Goal: Information Seeking & Learning: Understand process/instructions

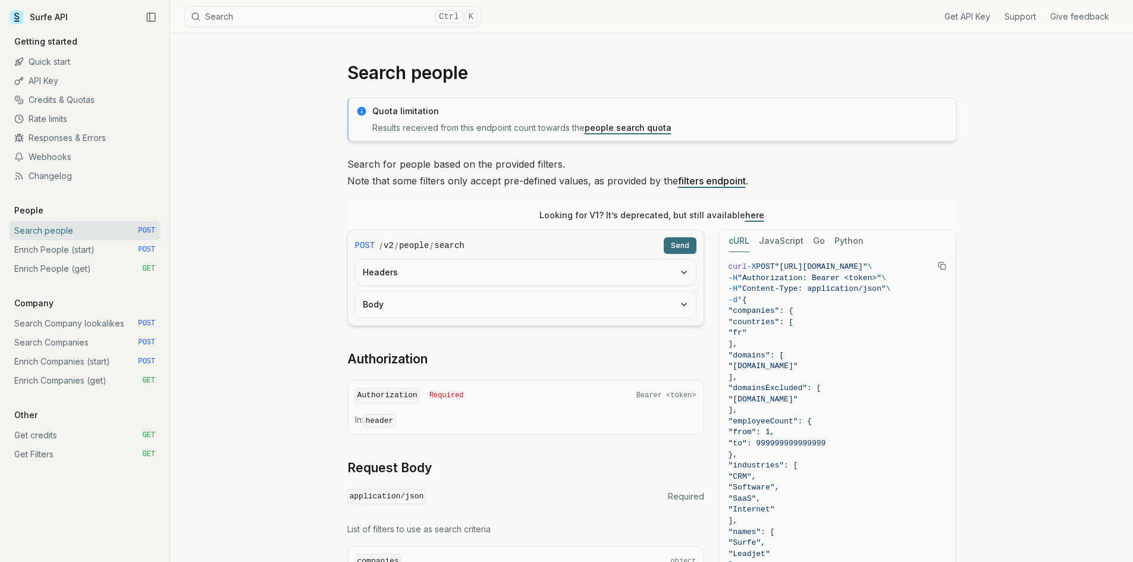
click at [61, 253] on link "Enrich People (start) POST" at bounding box center [85, 249] width 151 height 19
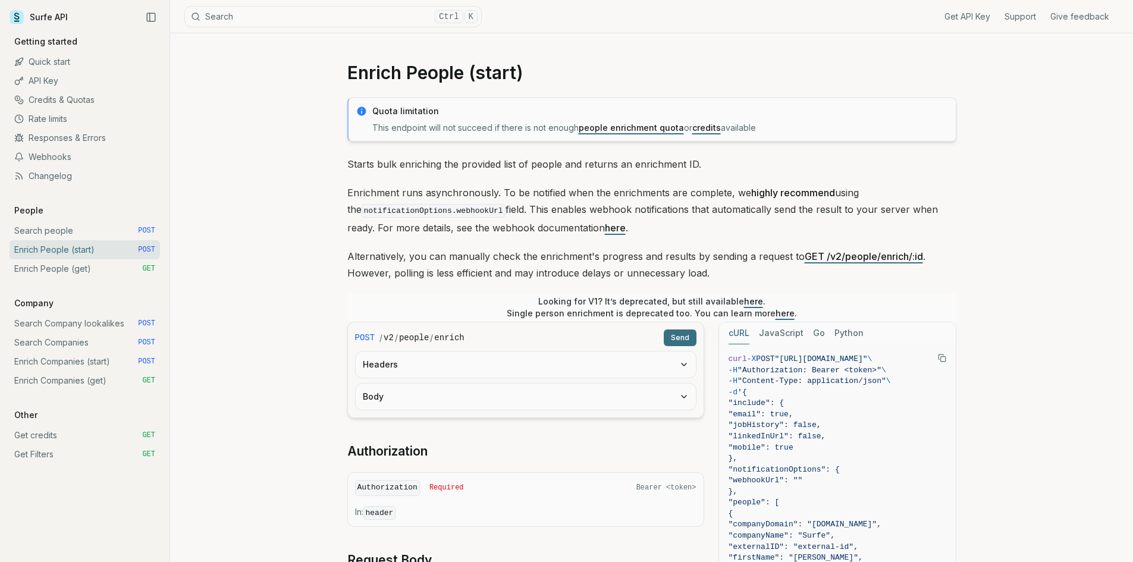
click at [76, 259] on link "Enrich People (get) GET" at bounding box center [85, 268] width 151 height 19
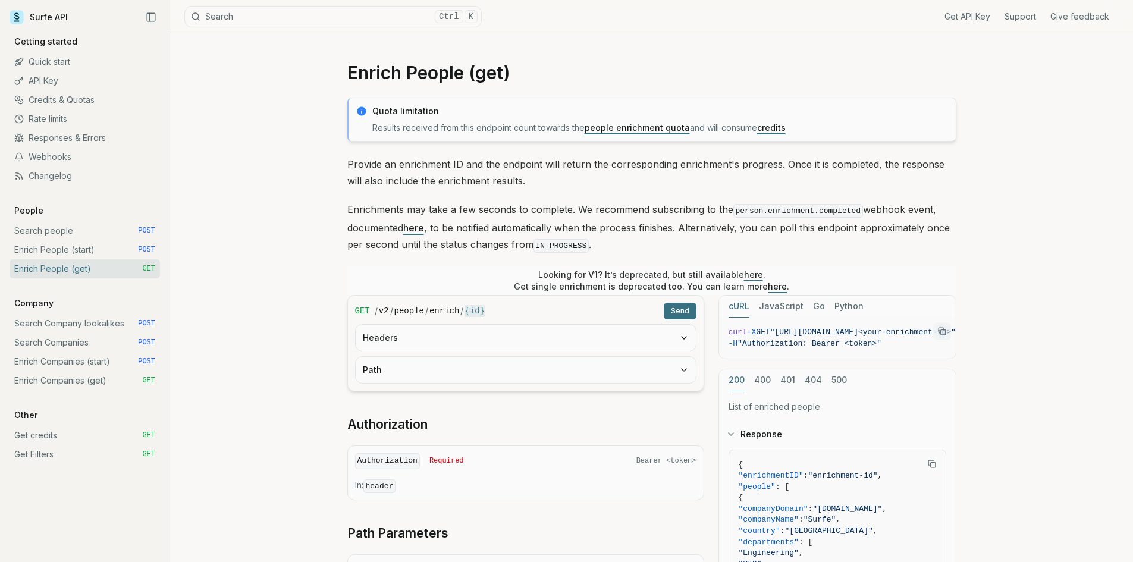
click at [73, 324] on link "Search Company lookalikes POST" at bounding box center [85, 323] width 151 height 19
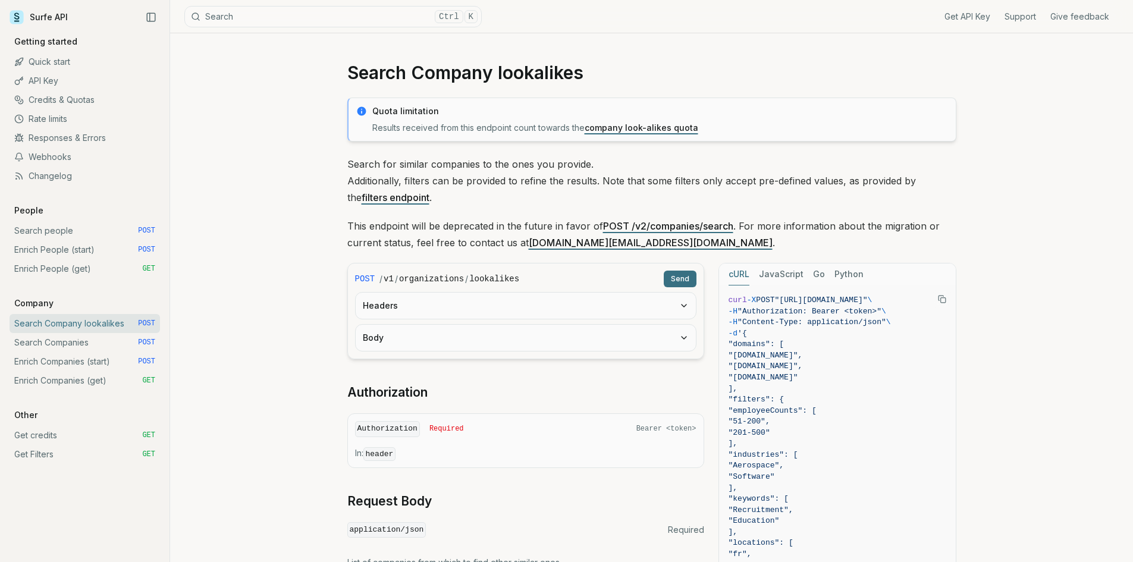
click at [685, 306] on icon "button" at bounding box center [684, 306] width 5 height 2
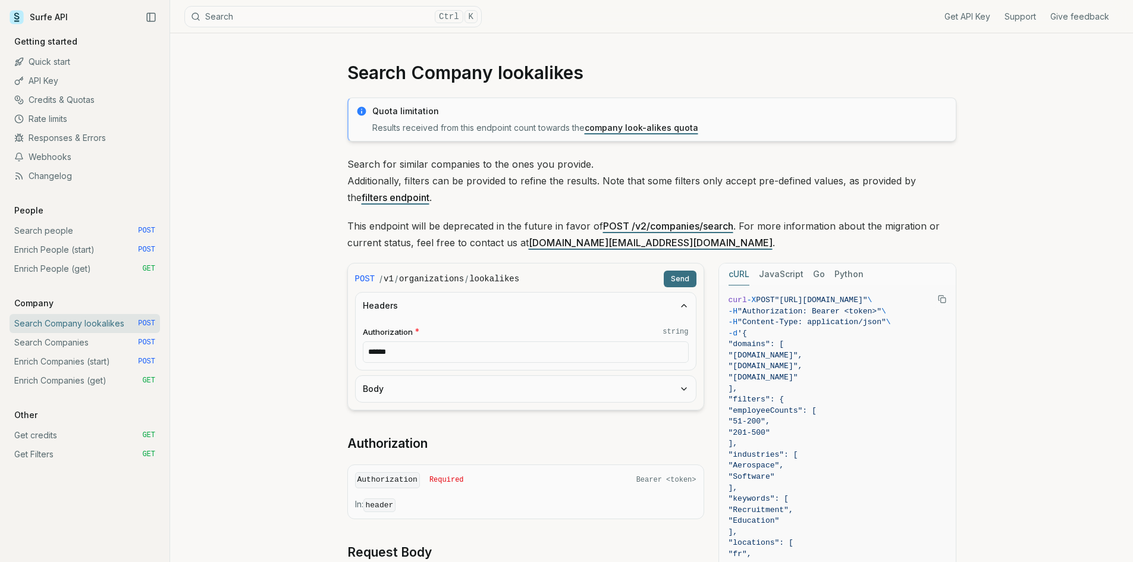
click at [685, 306] on icon "button" at bounding box center [684, 306] width 5 height 2
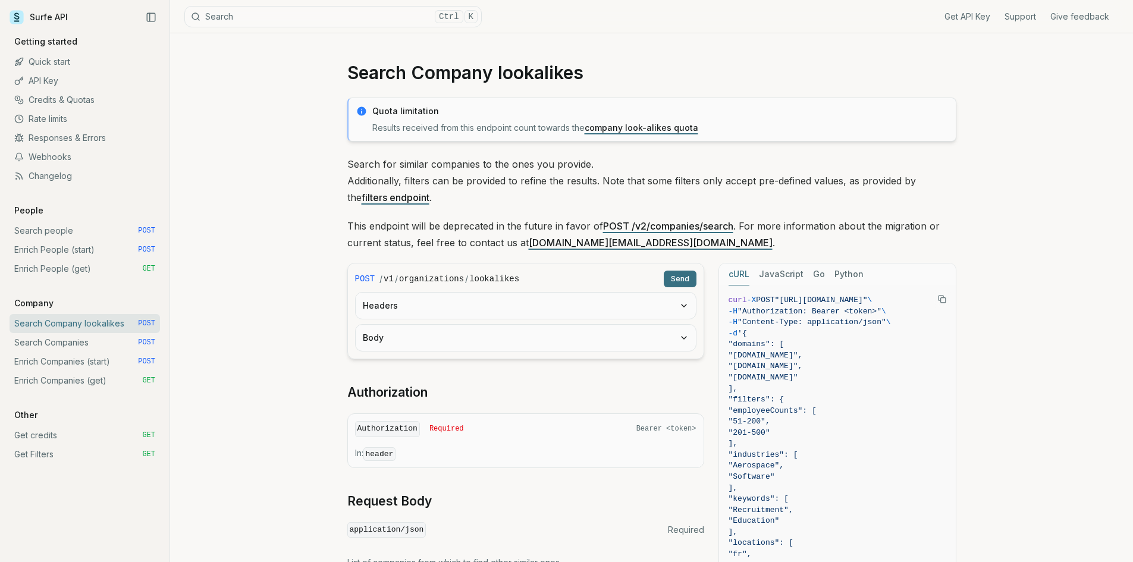
click at [684, 344] on button "Body" at bounding box center [526, 338] width 340 height 26
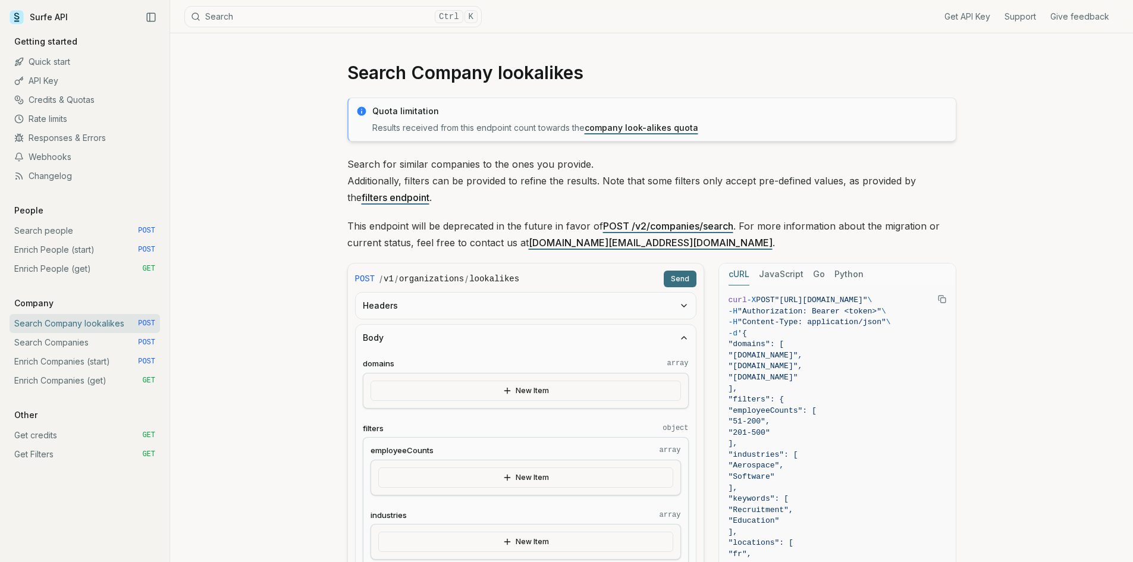
click at [686, 336] on icon "button" at bounding box center [684, 338] width 10 height 10
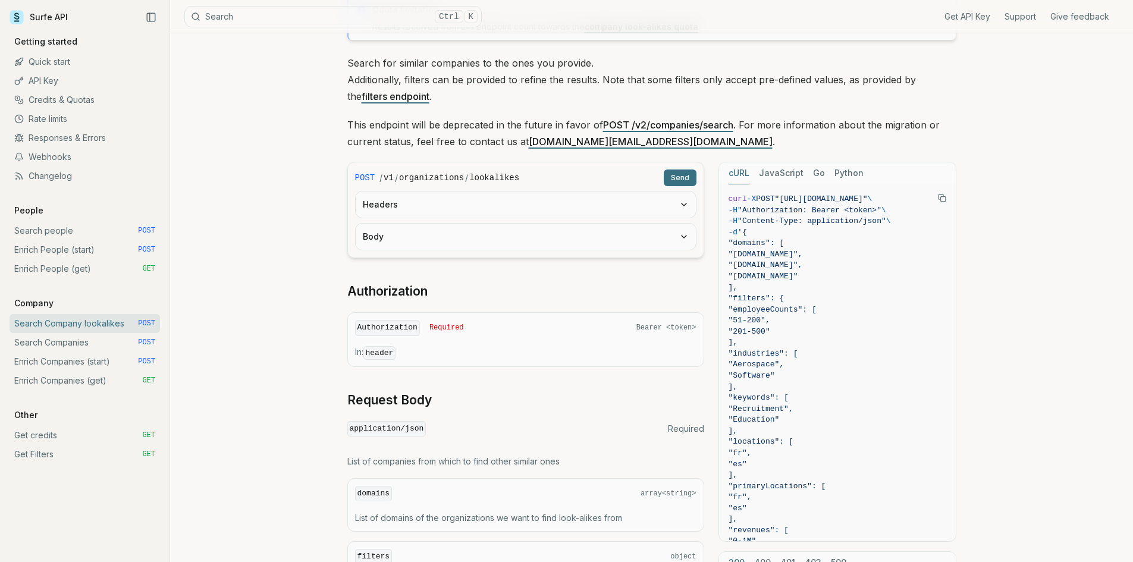
scroll to position [198, 0]
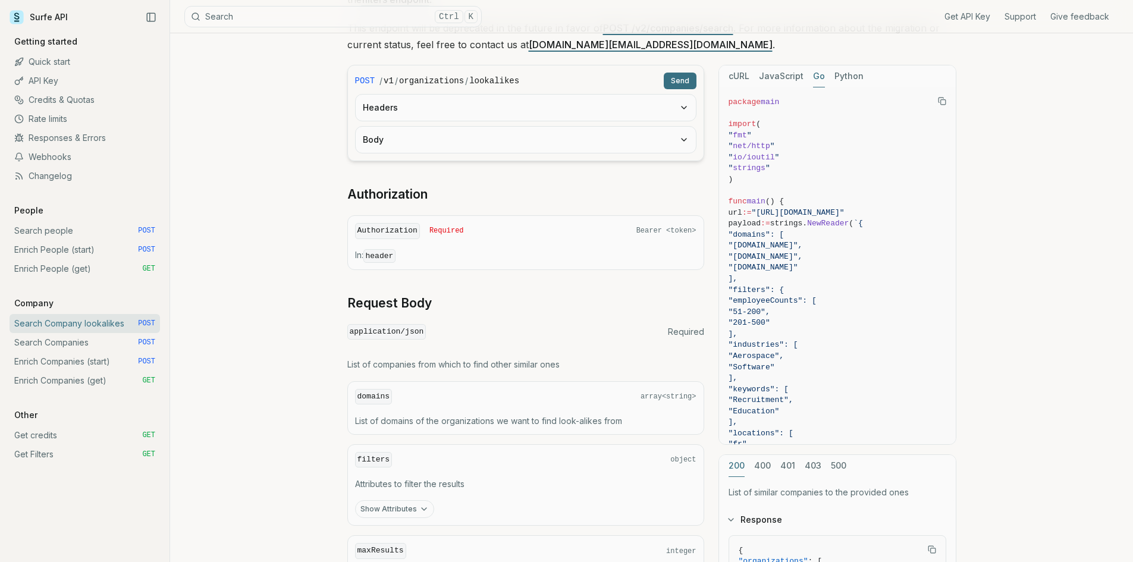
click at [820, 77] on button "Go" at bounding box center [819, 76] width 12 height 22
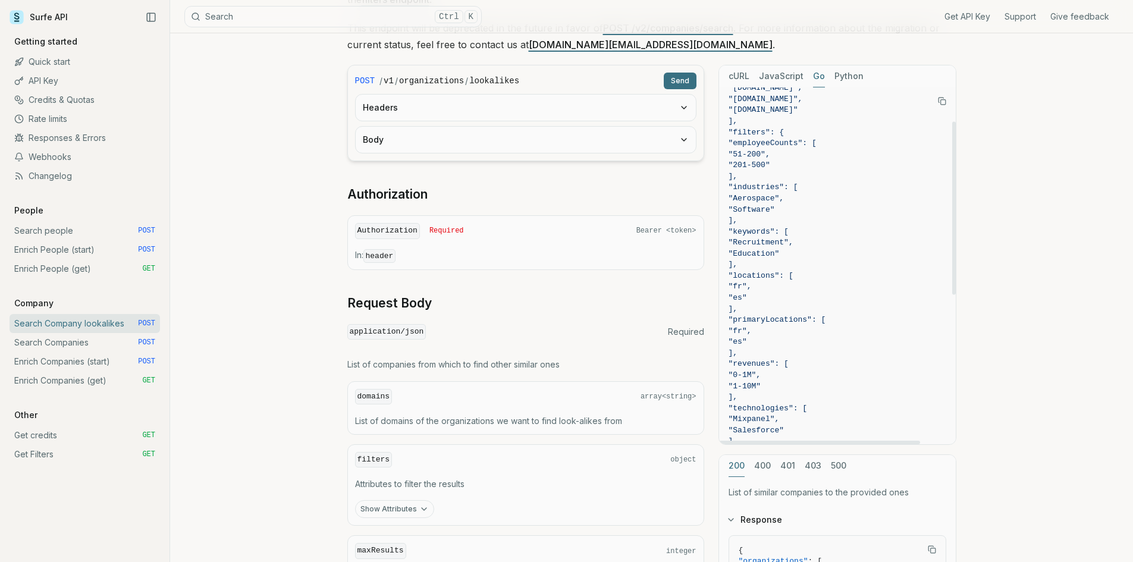
scroll to position [0, 0]
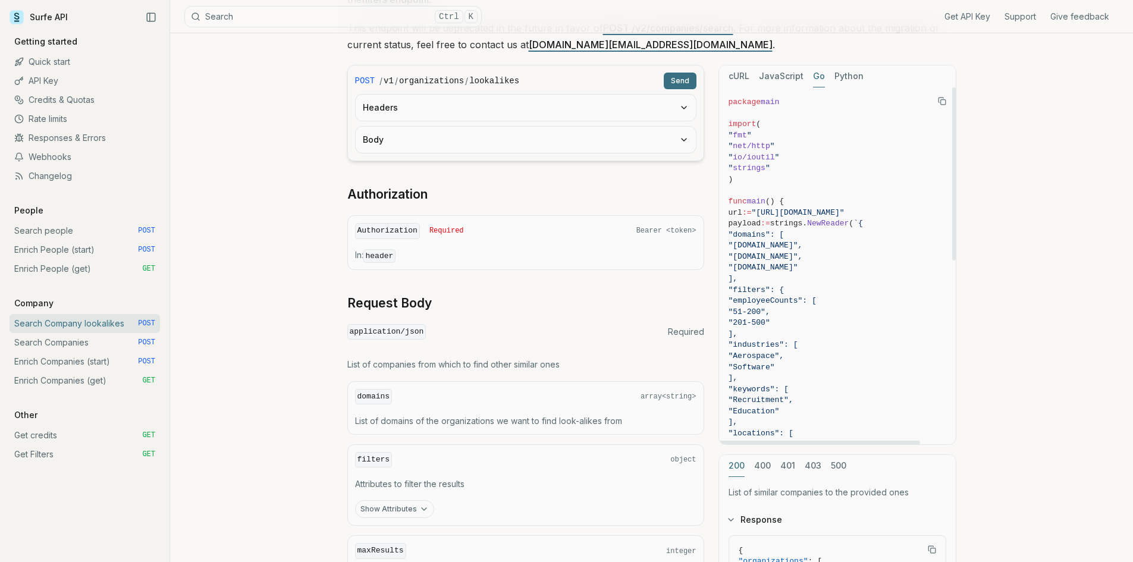
click at [852, 79] on button "Python" at bounding box center [849, 76] width 29 height 22
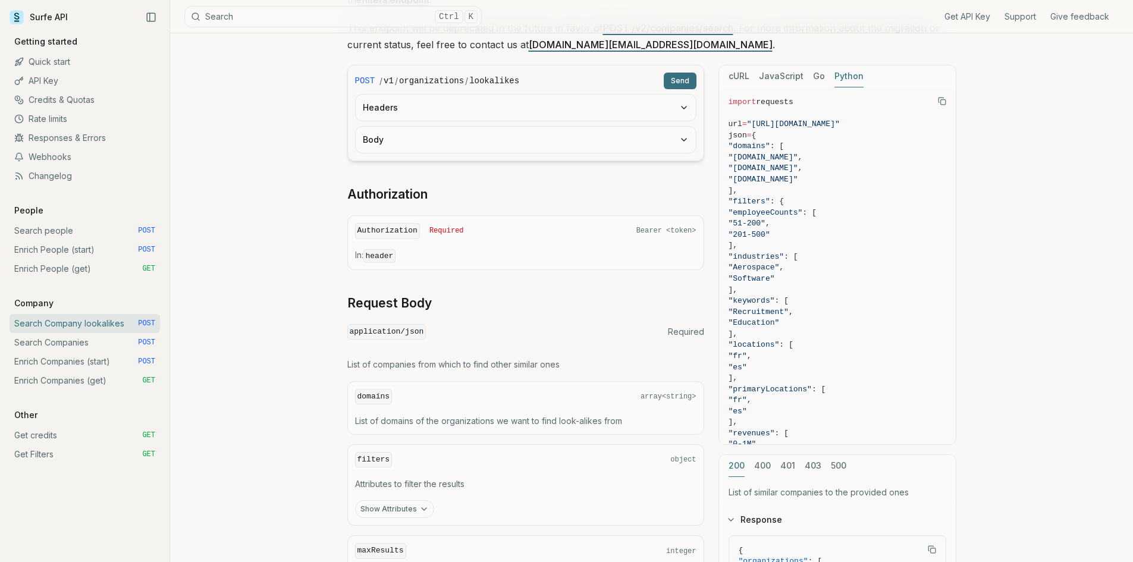
click at [743, 73] on button "cURL" at bounding box center [739, 76] width 21 height 22
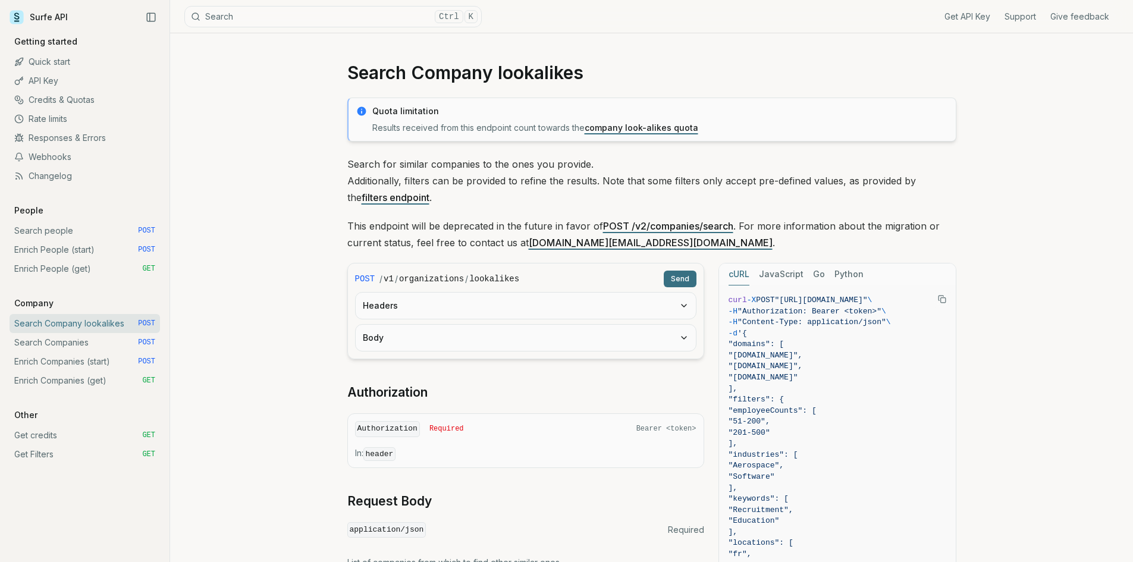
click at [83, 340] on link "Search Companies POST" at bounding box center [85, 342] width 151 height 19
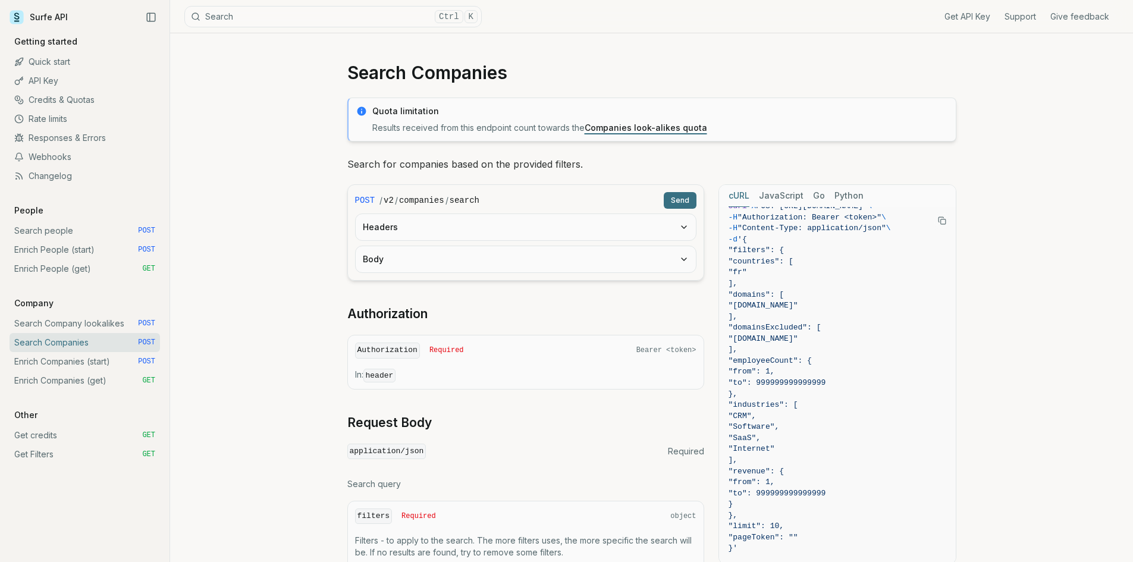
click at [75, 358] on link "Enrich Companies (start) POST" at bounding box center [85, 361] width 151 height 19
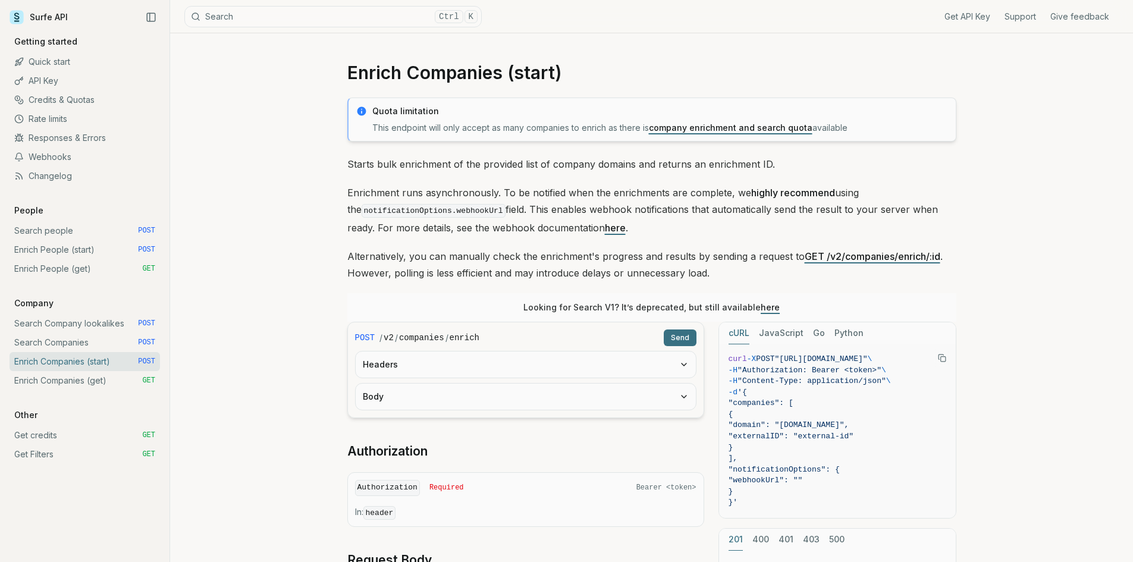
click at [104, 383] on link "Enrich Companies (get) GET" at bounding box center [85, 380] width 151 height 19
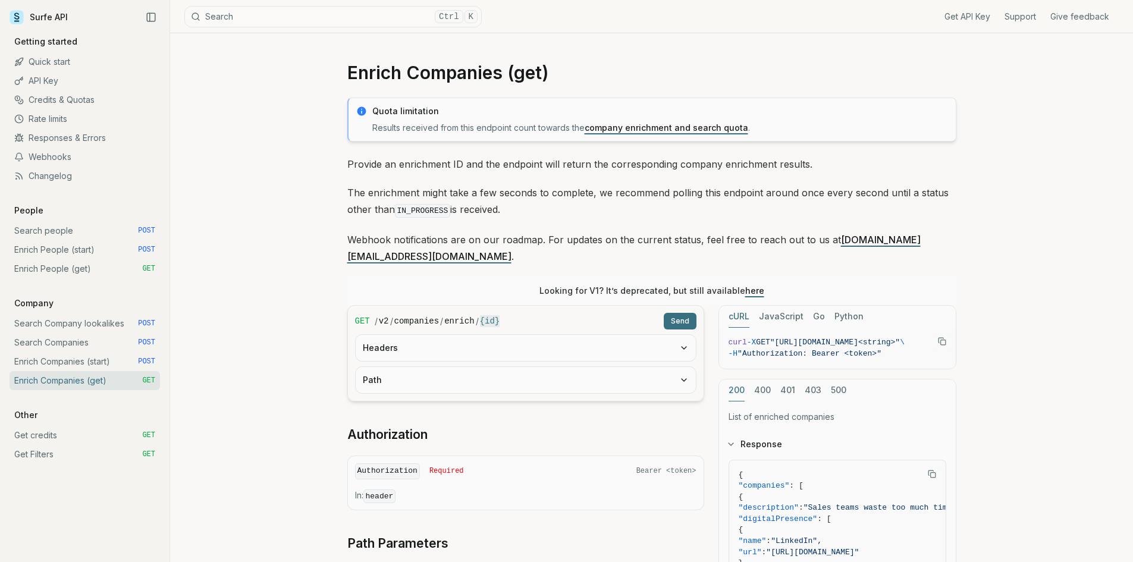
click at [45, 227] on link "Search people POST" at bounding box center [85, 230] width 151 height 19
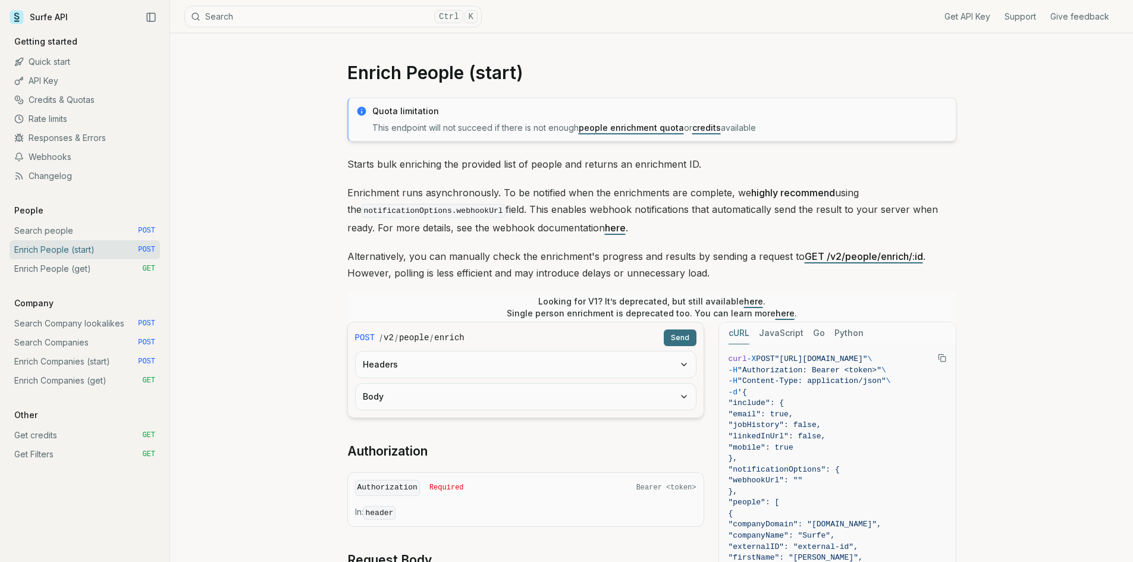
click at [43, 60] on link "Quick start" at bounding box center [85, 61] width 151 height 19
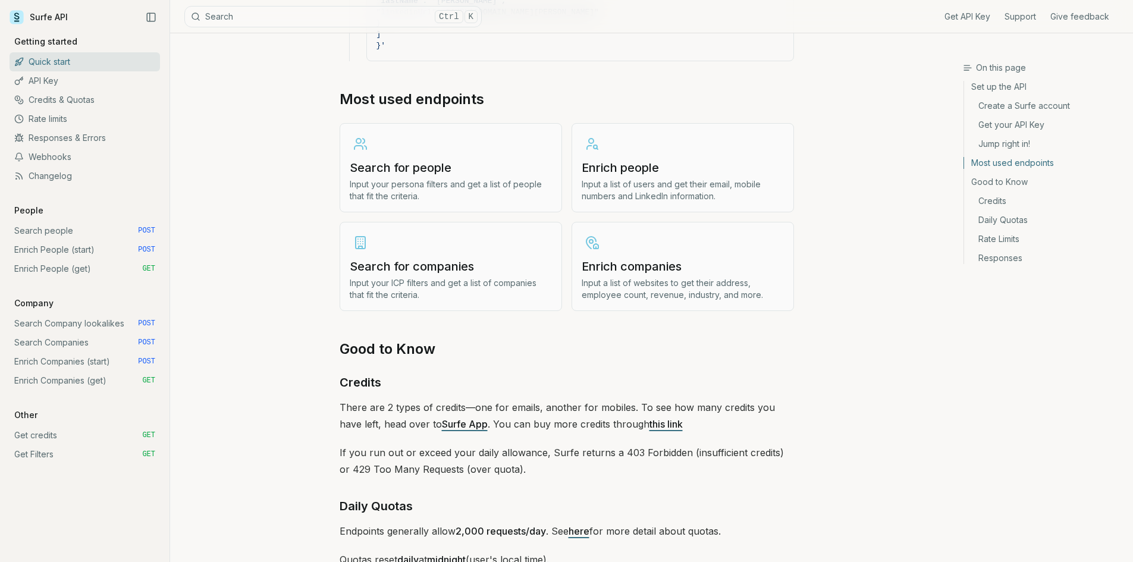
scroll to position [1388, 0]
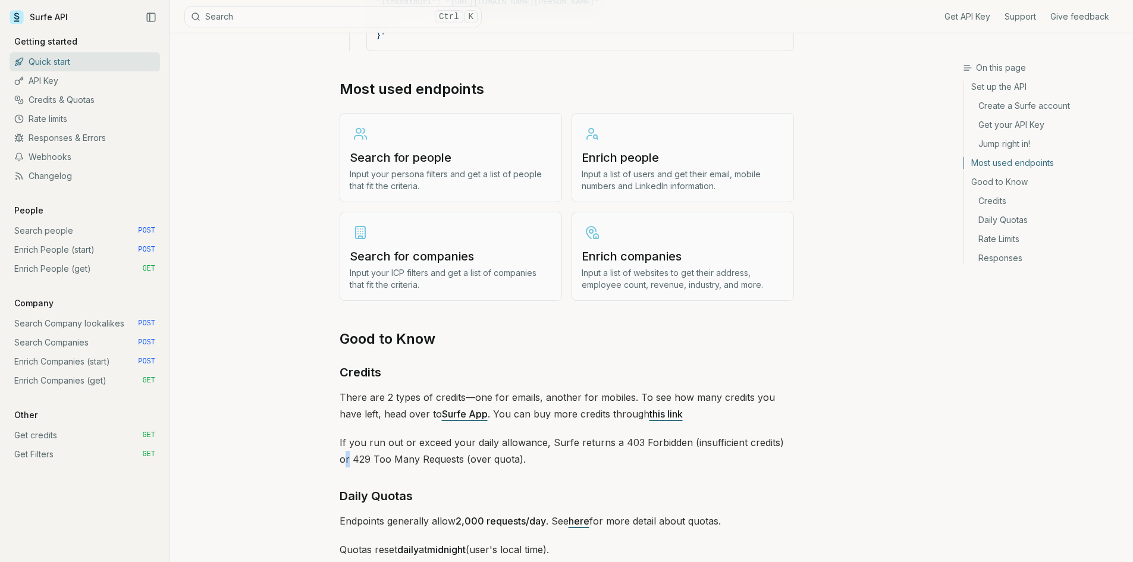
click at [785, 440] on p "If you run out or exceed your daily allowance, Surfe returns a 403 Forbidden (i…" at bounding box center [567, 450] width 454 height 33
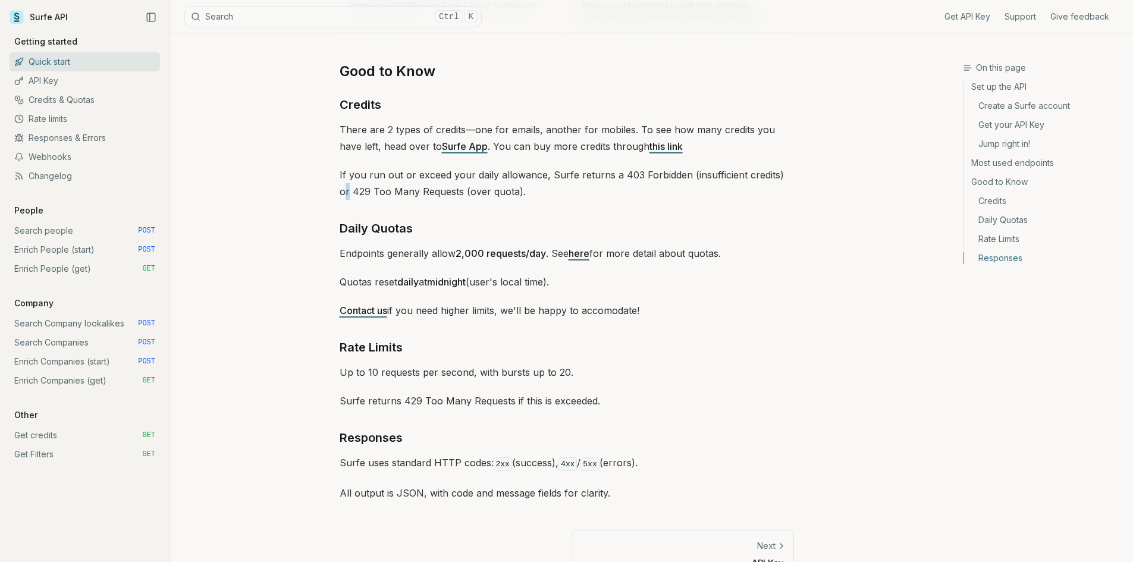
scroll to position [1685, 0]
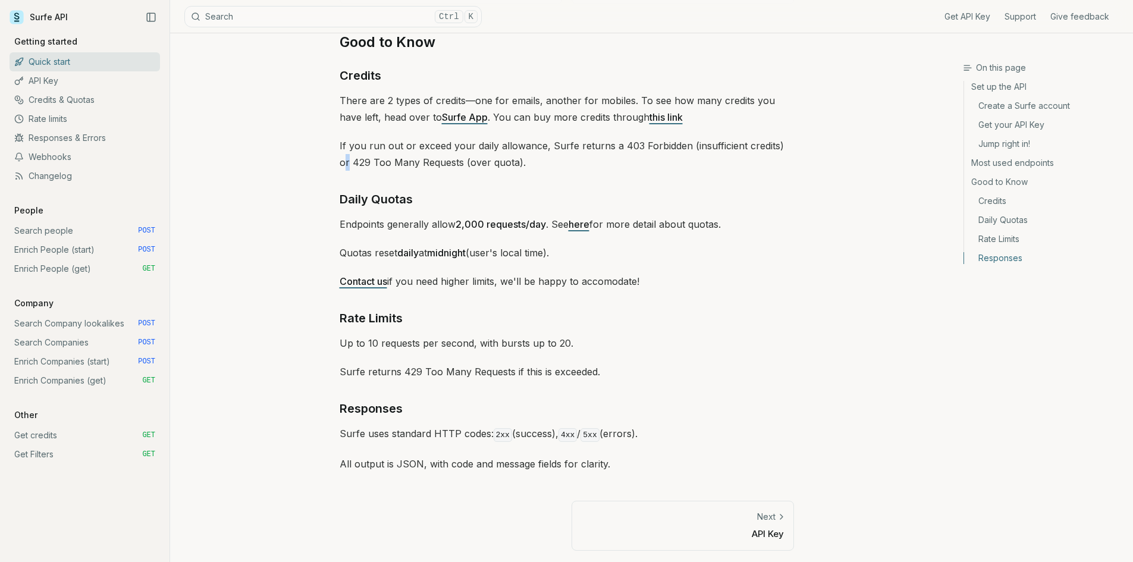
click at [79, 83] on link "API Key" at bounding box center [85, 80] width 151 height 19
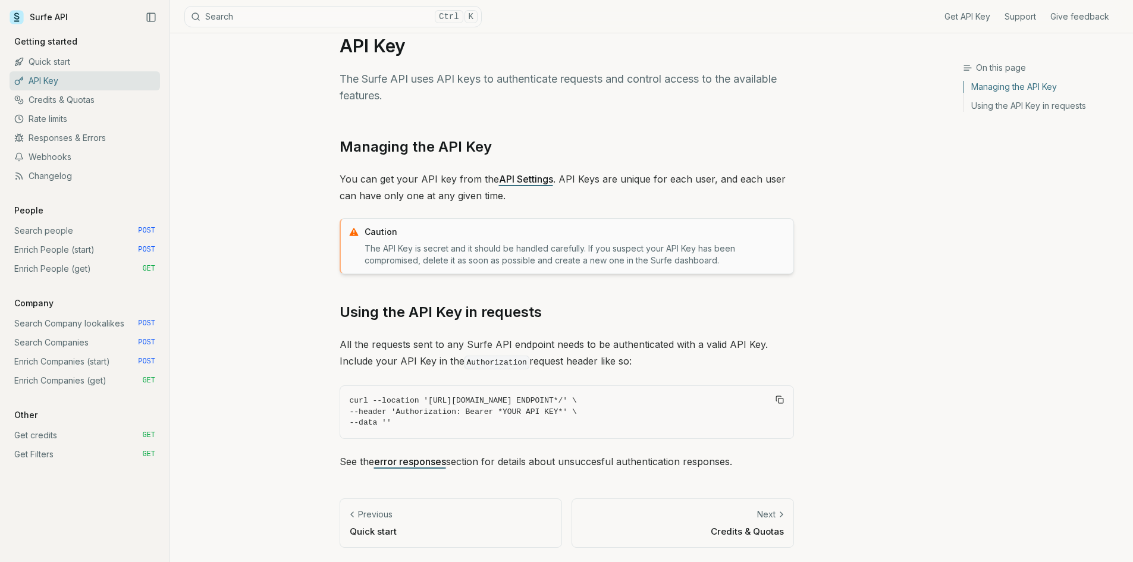
scroll to position [26, 0]
click at [71, 97] on link "Credits & Quotas" at bounding box center [85, 99] width 151 height 19
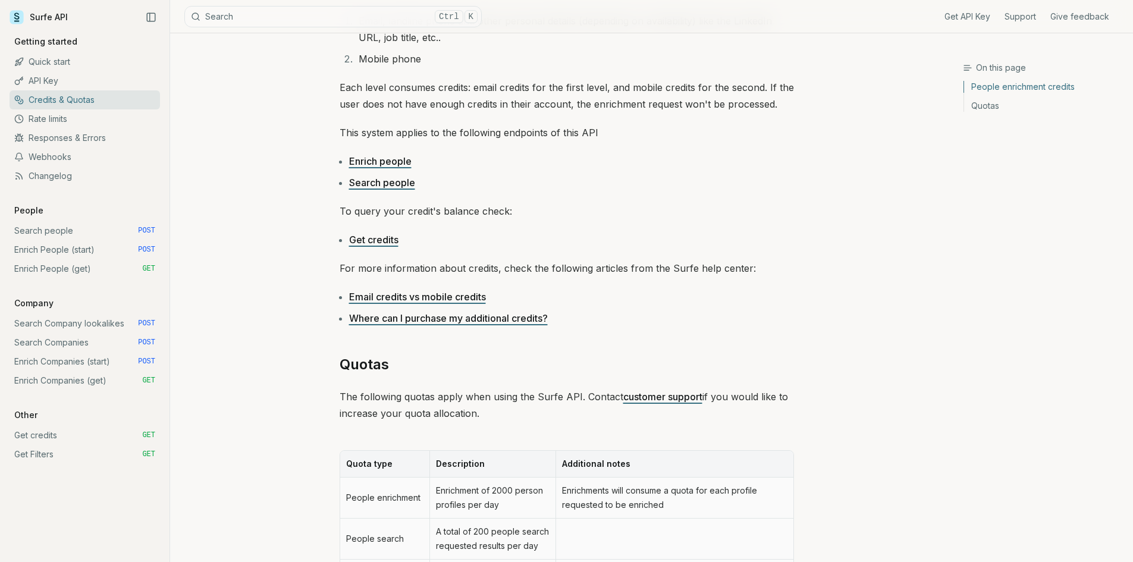
scroll to position [224, 0]
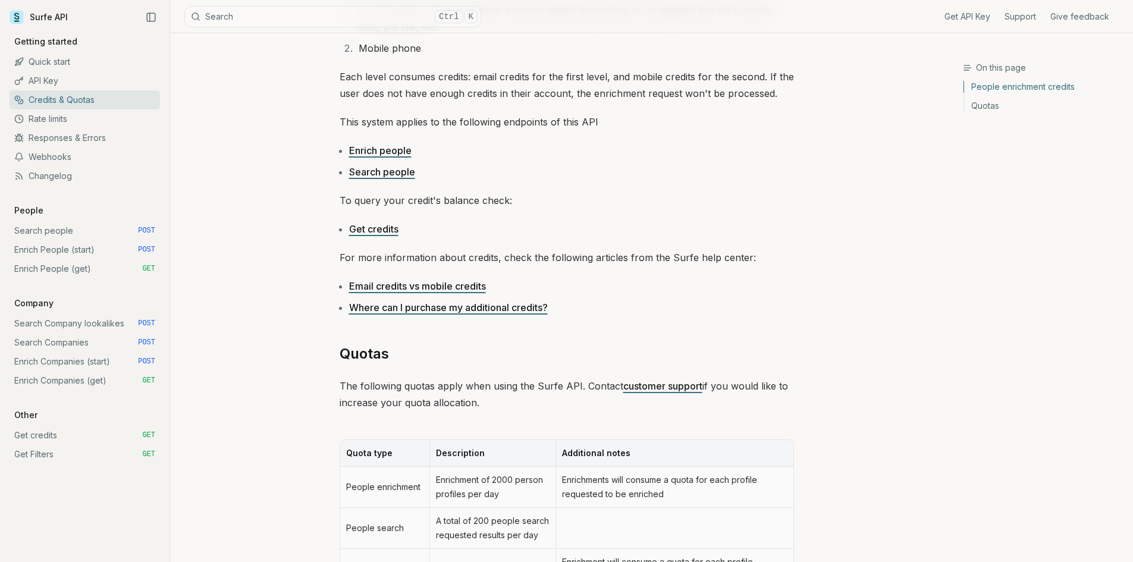
click at [41, 119] on link "Rate limits" at bounding box center [85, 118] width 151 height 19
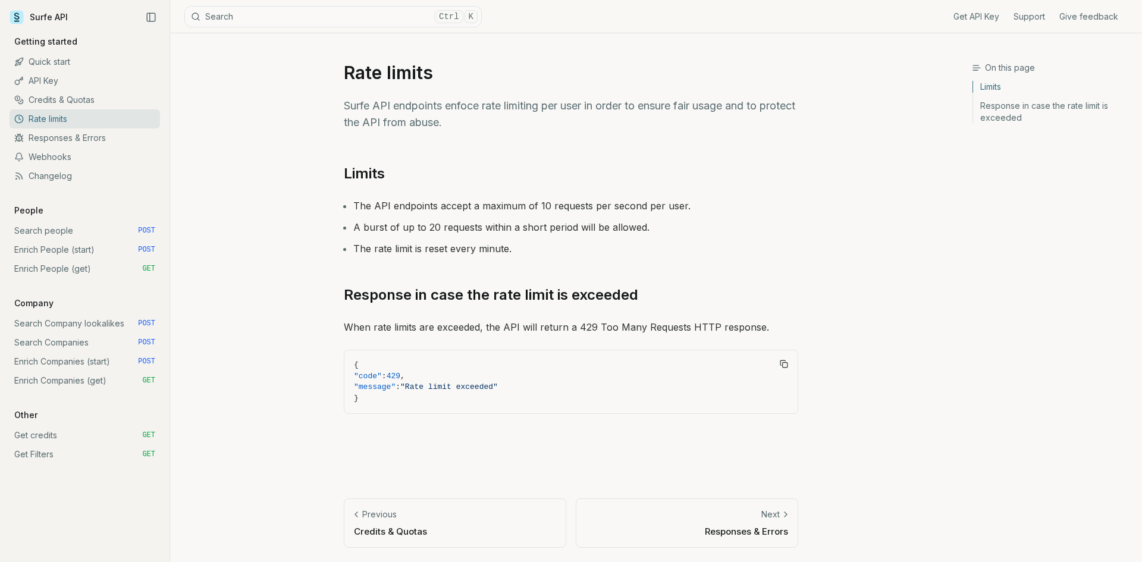
click at [54, 131] on link "Responses & Errors" at bounding box center [85, 137] width 151 height 19
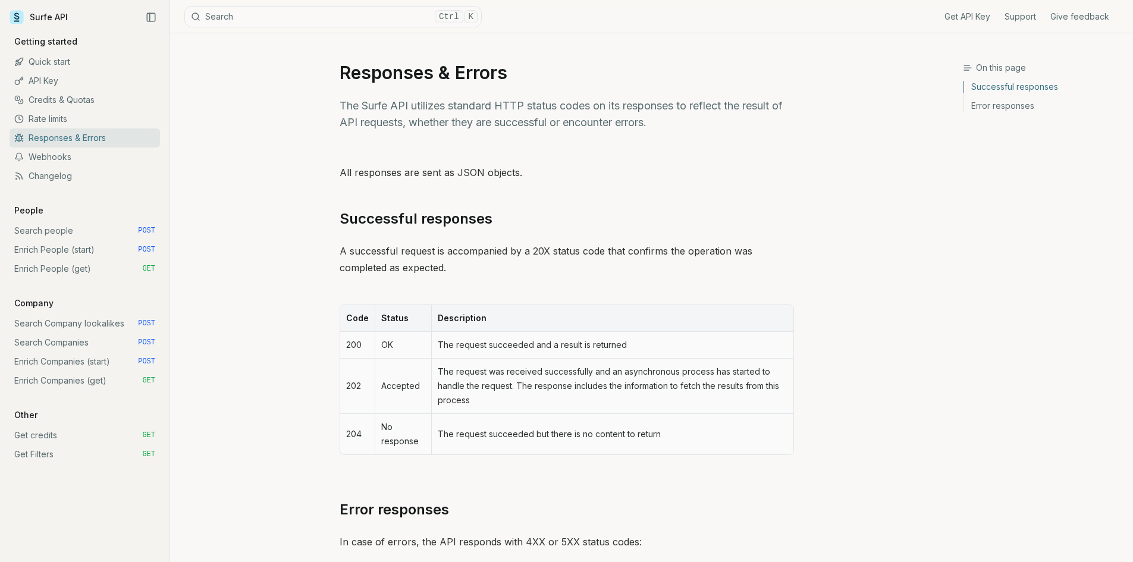
click at [58, 156] on link "Webhooks" at bounding box center [85, 157] width 151 height 19
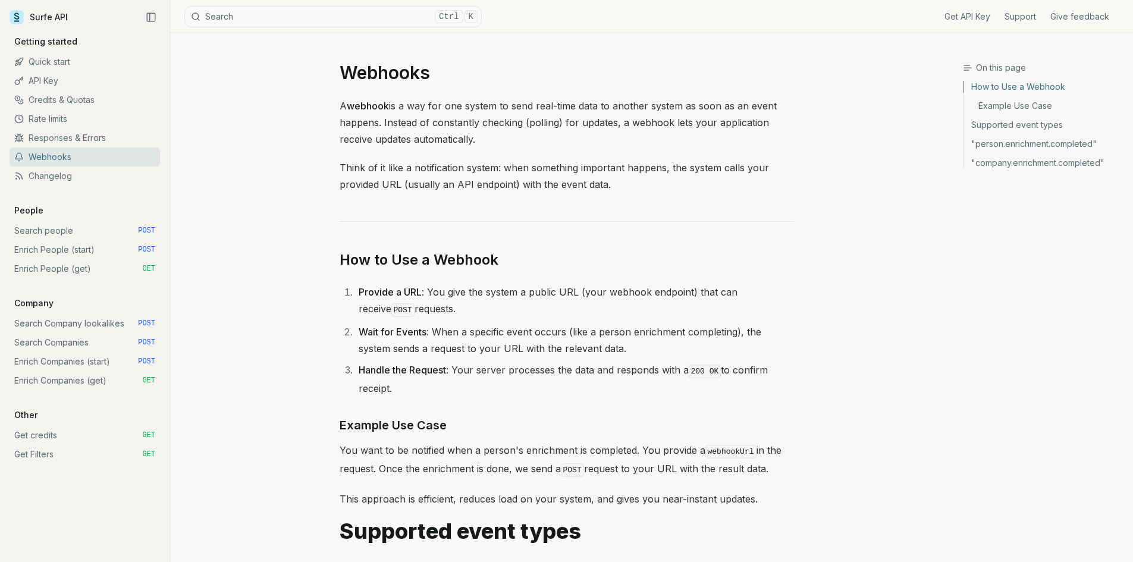
click at [52, 175] on link "Changelog" at bounding box center [85, 176] width 151 height 19
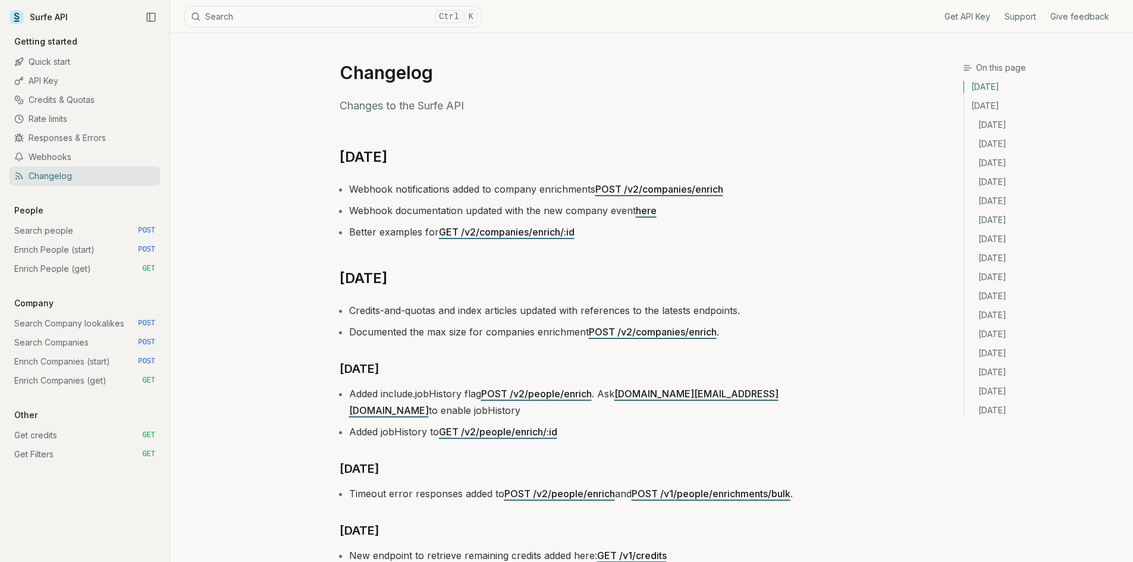
click at [37, 228] on link "Search people POST" at bounding box center [85, 230] width 151 height 19
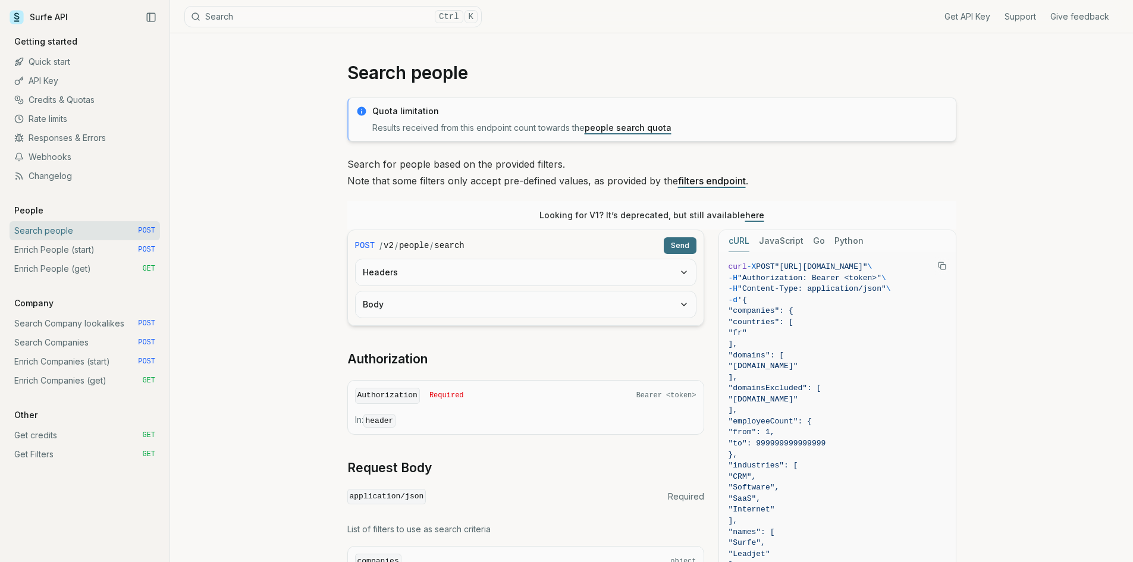
click at [37, 228] on link "Search people POST" at bounding box center [85, 230] width 151 height 19
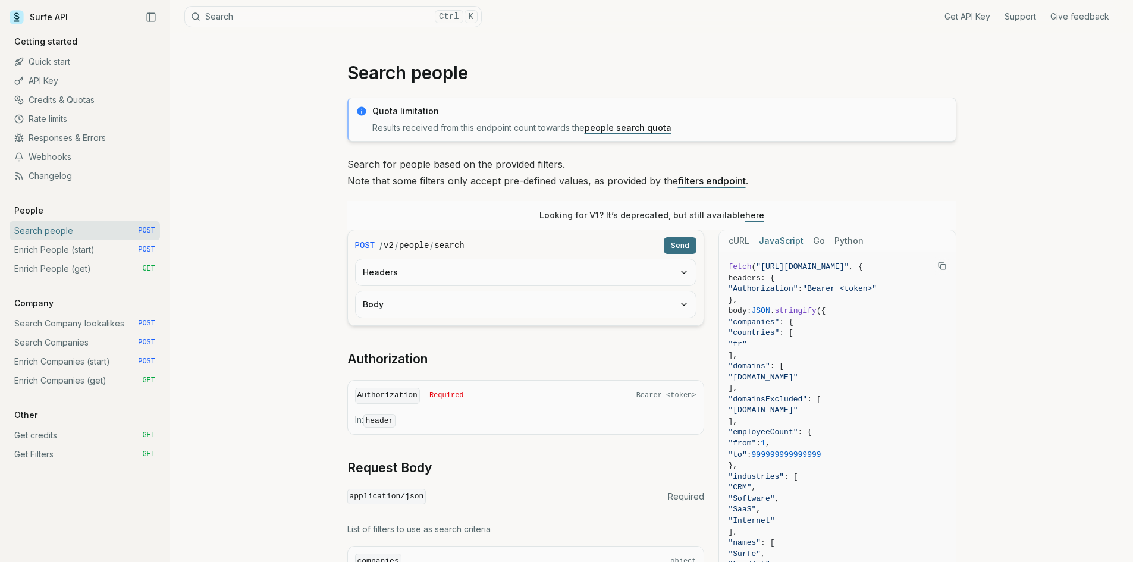
click at [789, 244] on button "JavaScript" at bounding box center [781, 241] width 45 height 22
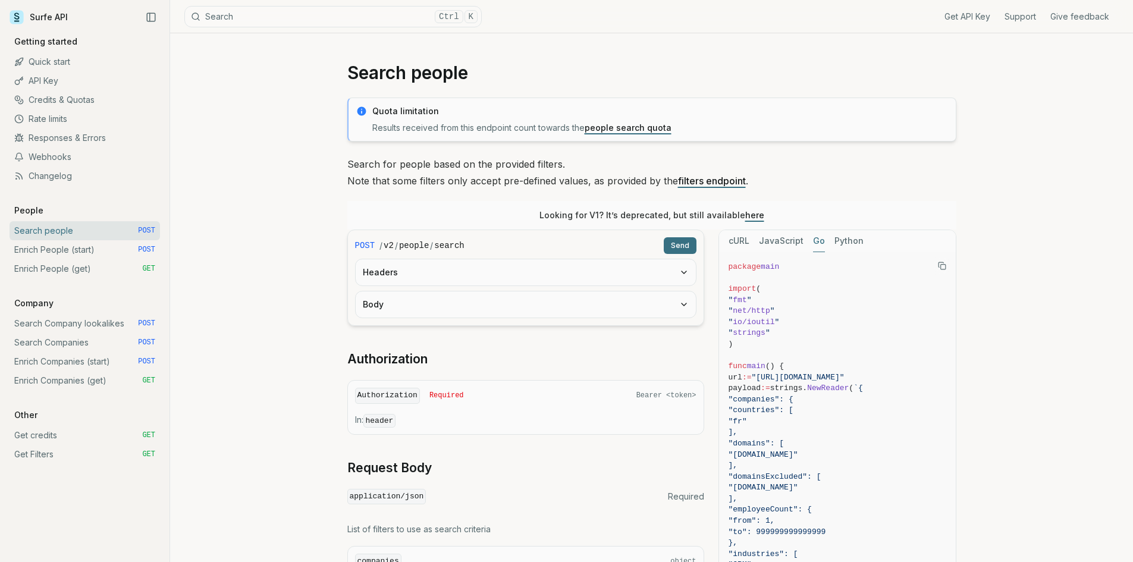
click at [816, 243] on button "Go" at bounding box center [819, 241] width 12 height 22
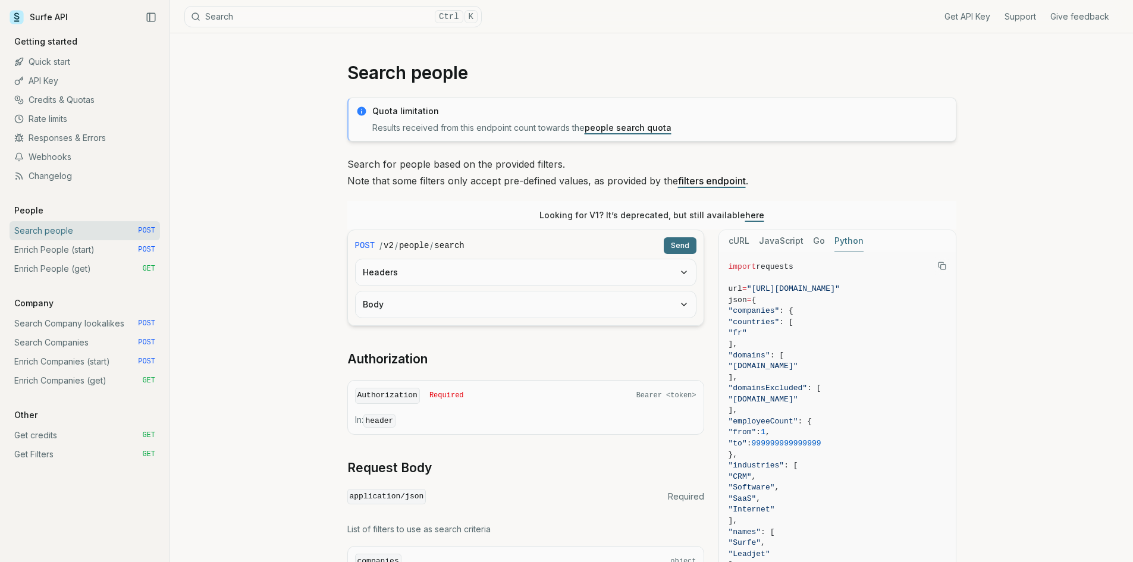
click at [838, 238] on button "Python" at bounding box center [849, 241] width 29 height 22
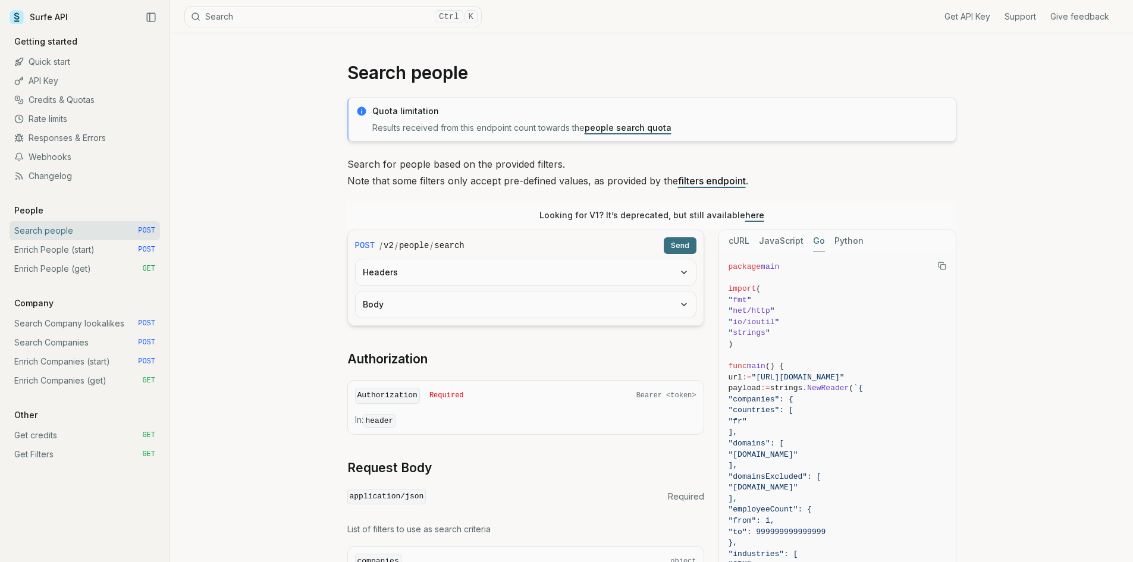
click at [816, 243] on button "Go" at bounding box center [819, 241] width 12 height 22
click at [775, 243] on button "JavaScript" at bounding box center [781, 241] width 45 height 22
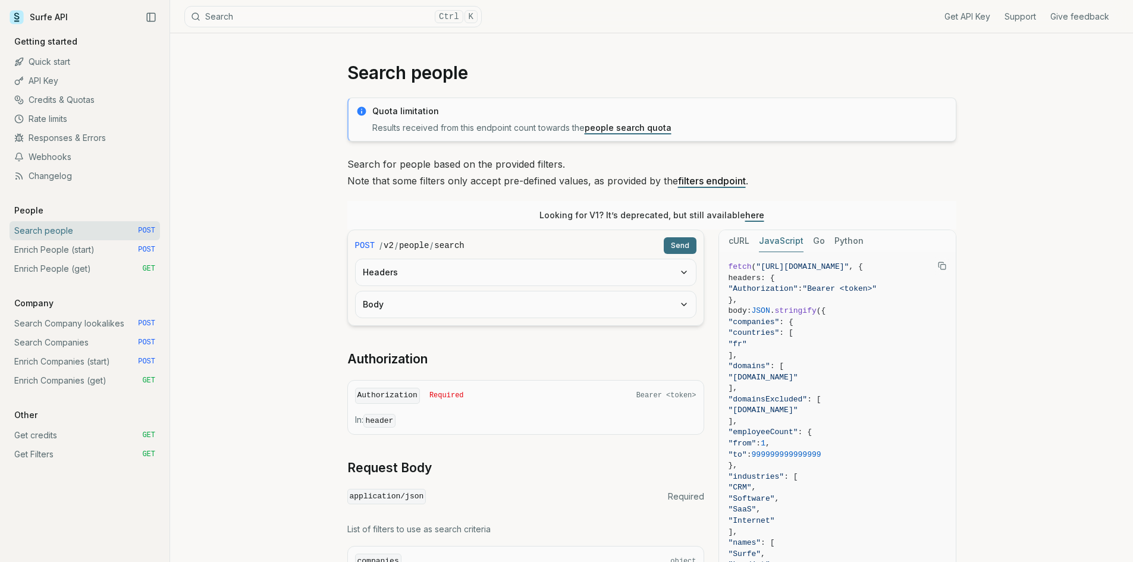
click at [738, 243] on button "cURL" at bounding box center [739, 241] width 21 height 22
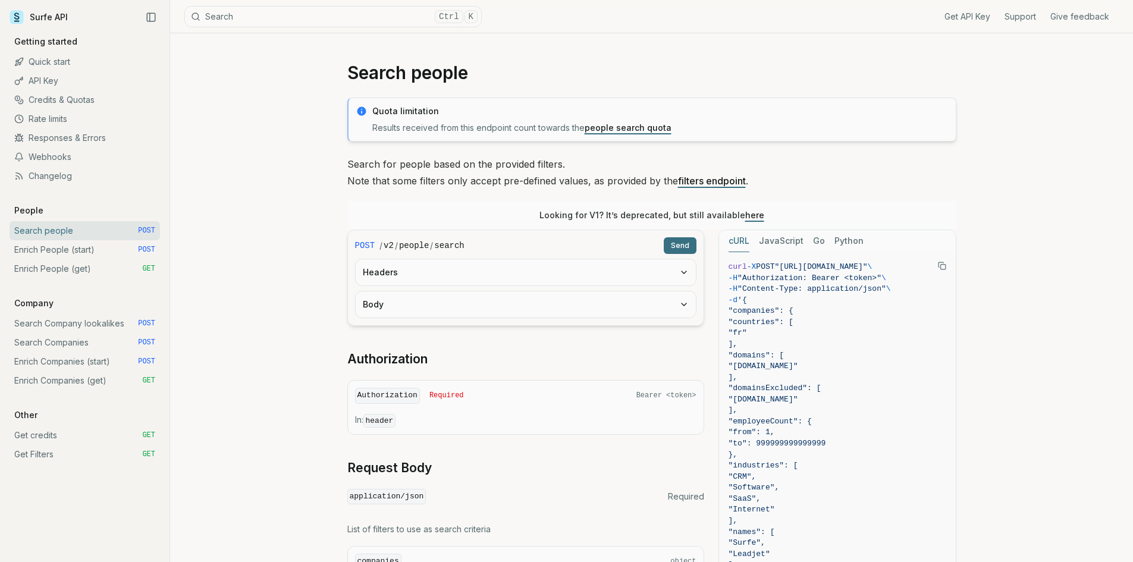
click at [67, 358] on link "Enrich Companies (start) POST" at bounding box center [85, 361] width 151 height 19
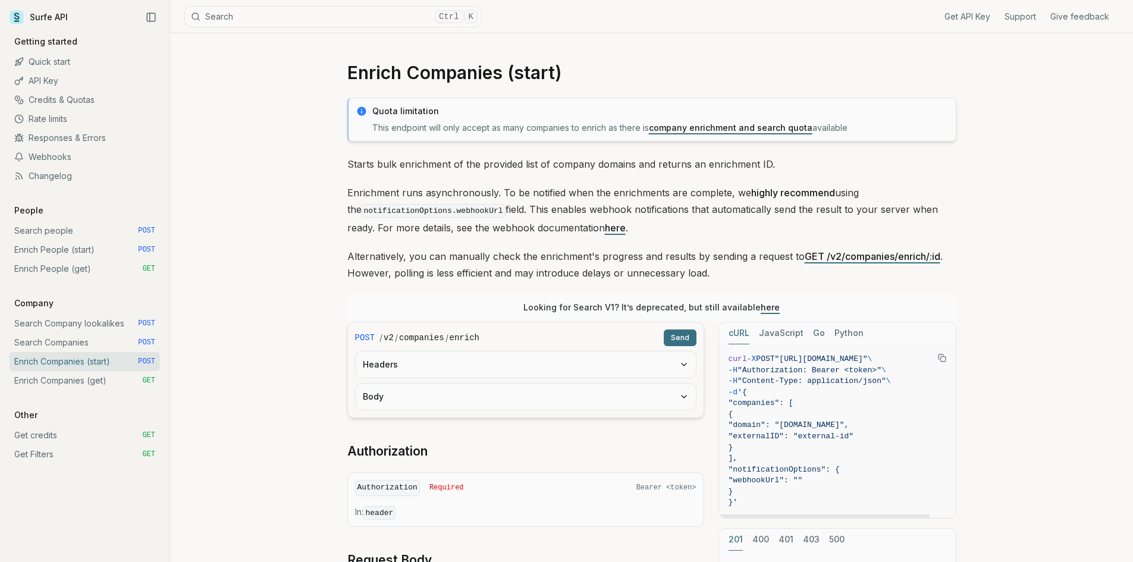
scroll to position [198, 0]
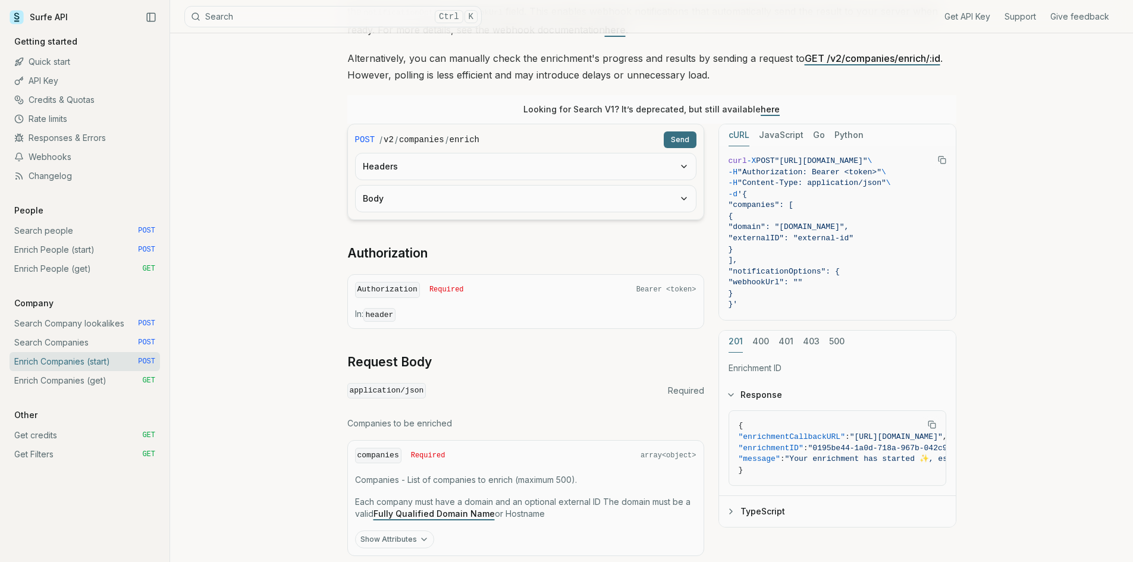
click at [76, 338] on link "Search Companies POST" at bounding box center [85, 342] width 151 height 19
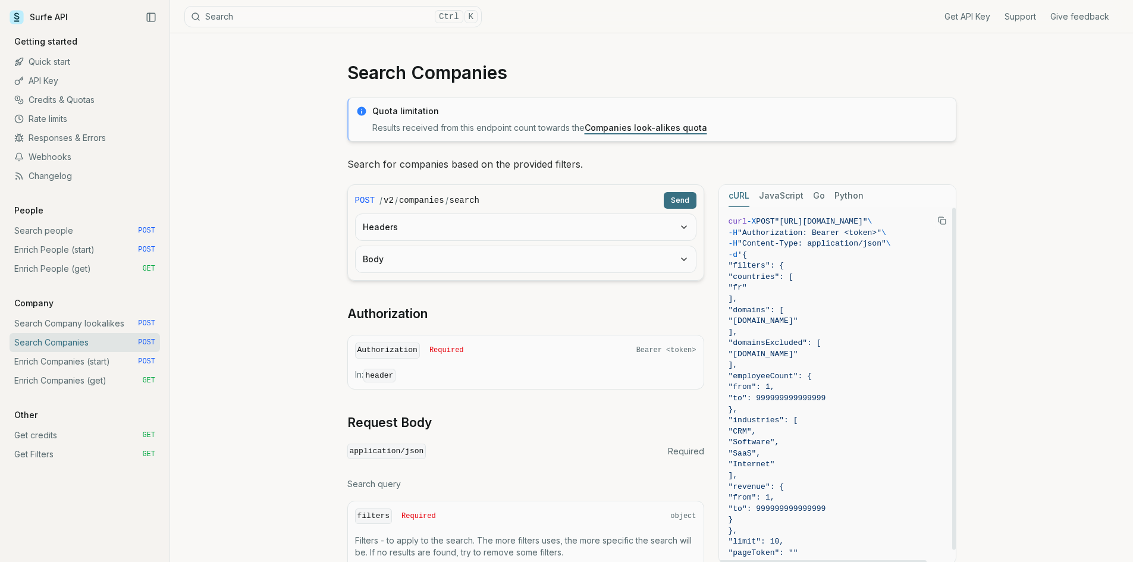
scroll to position [15, 0]
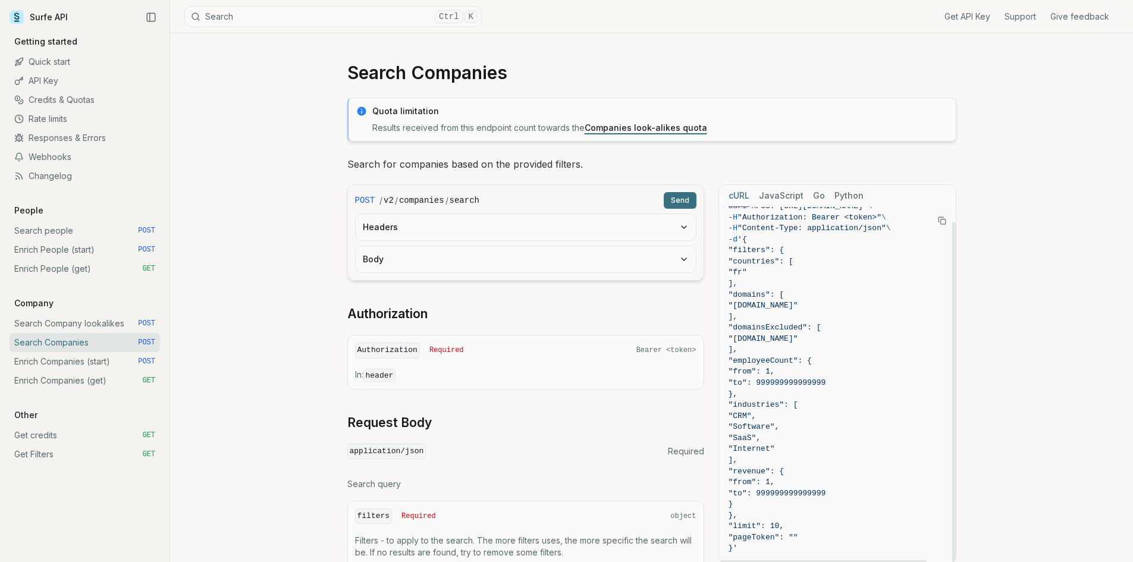
click at [941, 225] on button "Copy Text" at bounding box center [942, 221] width 18 height 18
click at [95, 323] on link "Search Company lookalikes POST" at bounding box center [85, 323] width 151 height 19
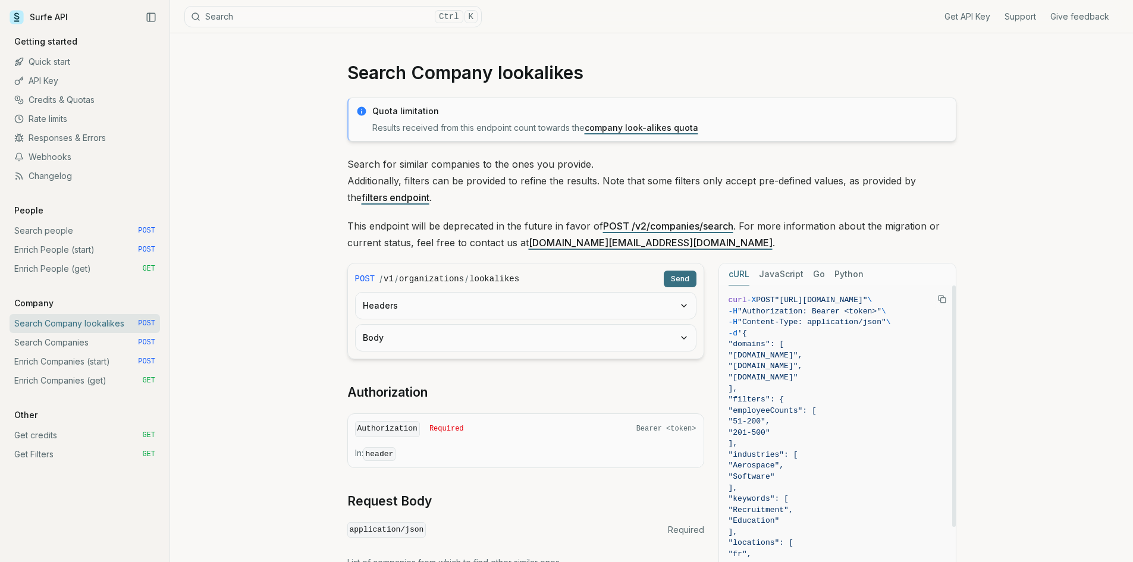
click at [943, 298] on icon "Copy Text" at bounding box center [942, 299] width 8 height 8
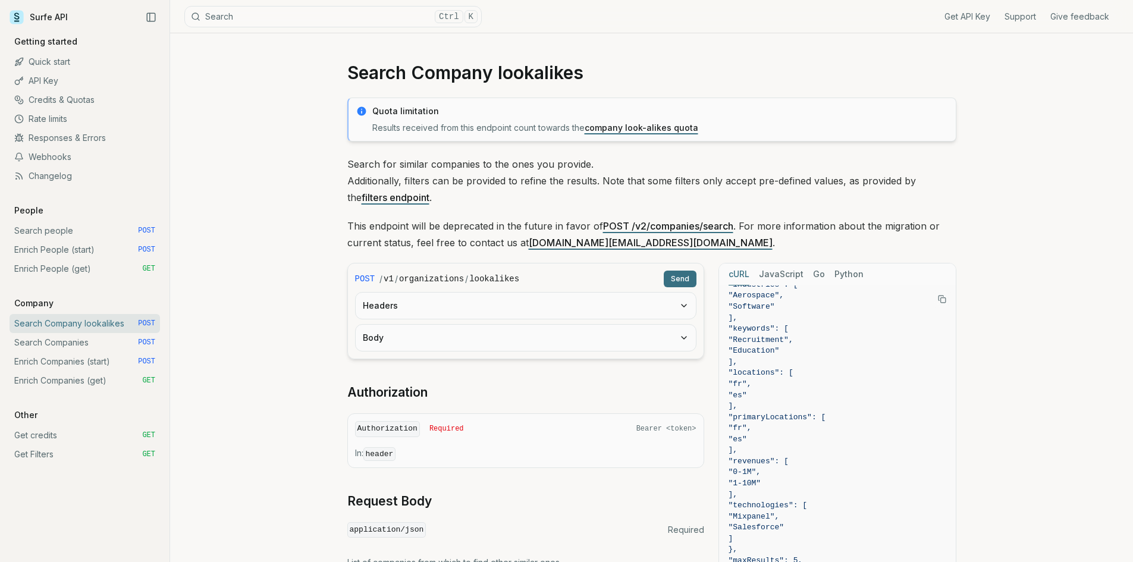
click at [59, 363] on link "Enrich Companies (start) POST" at bounding box center [85, 361] width 151 height 19
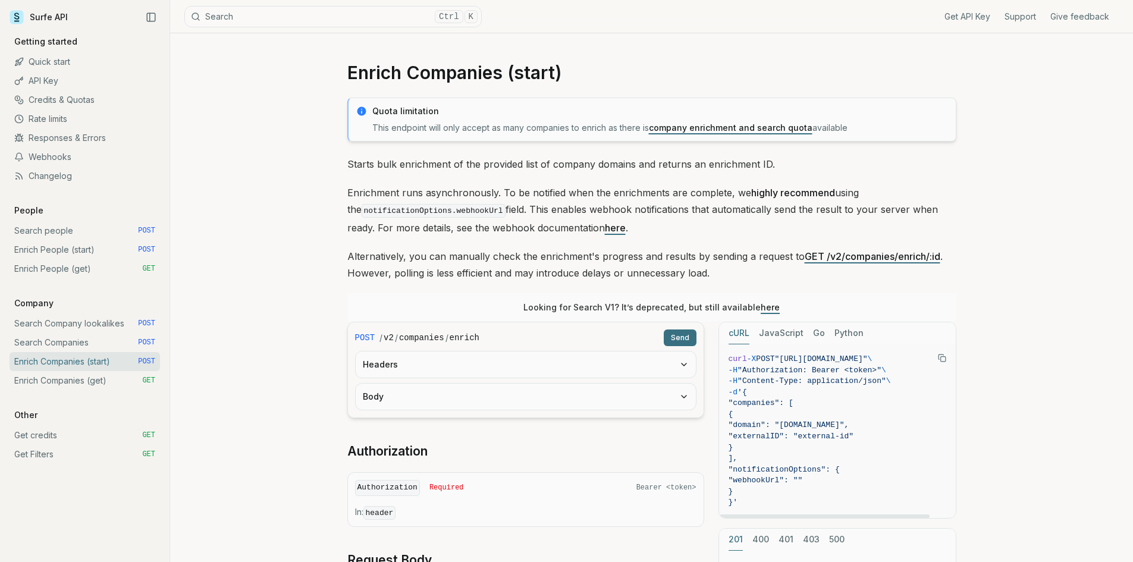
click at [940, 358] on icon "Copy Text" at bounding box center [942, 358] width 8 height 8
click at [74, 230] on link "Search people POST" at bounding box center [85, 230] width 151 height 19
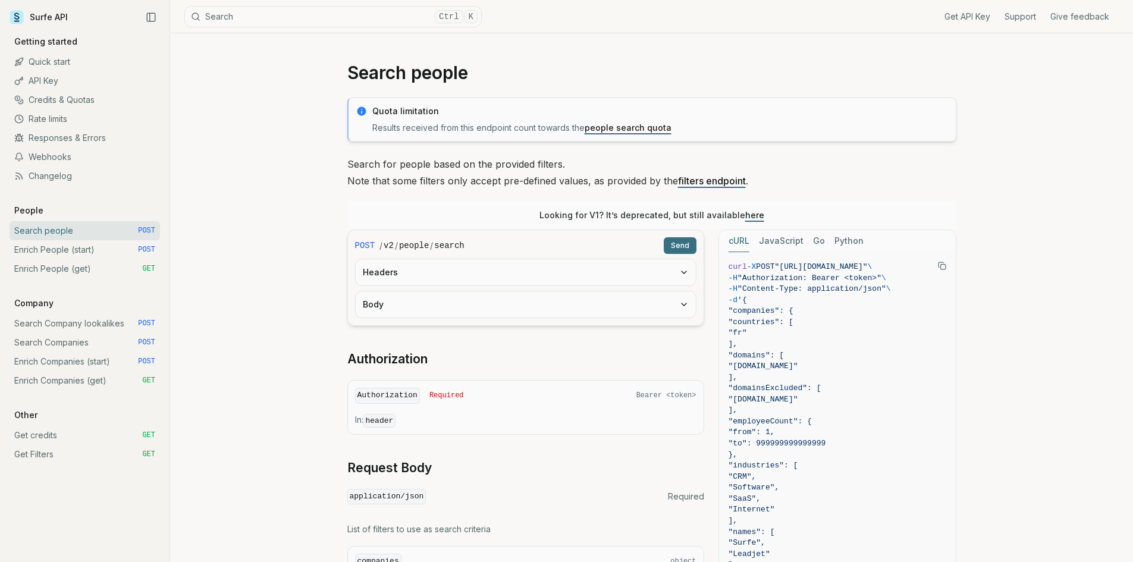
click at [73, 339] on link "Search Companies POST" at bounding box center [85, 342] width 151 height 19
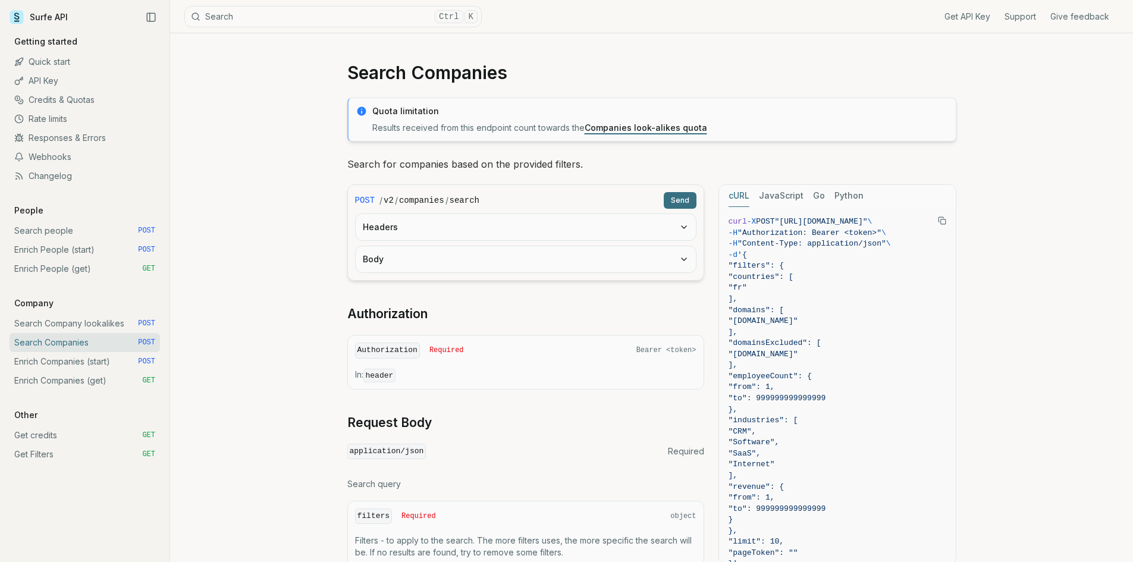
click at [63, 385] on link "Enrich Companies (get) GET" at bounding box center [85, 380] width 151 height 19
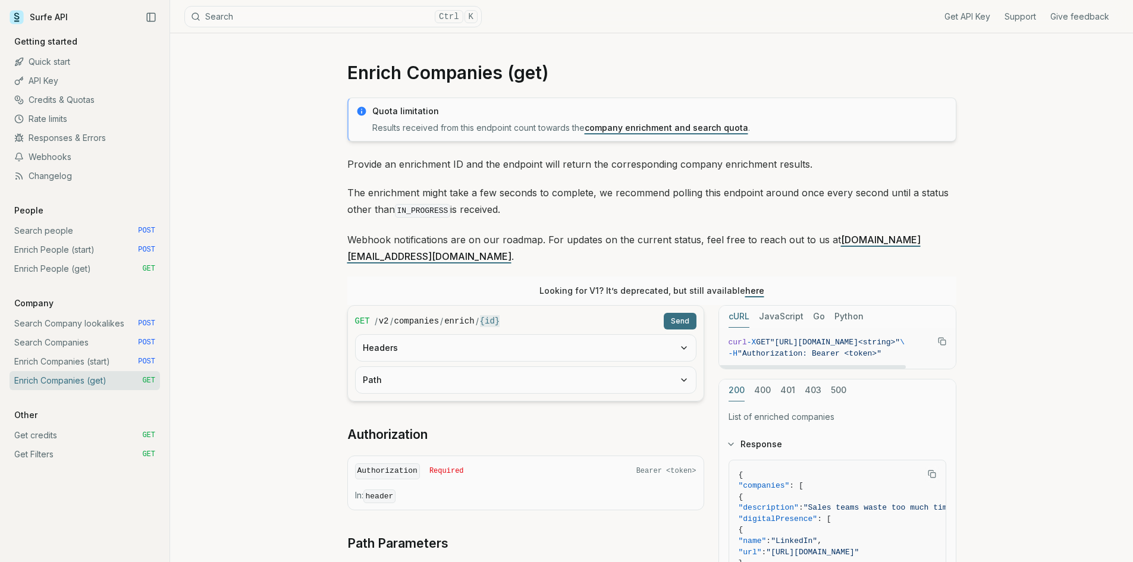
click at [945, 337] on icon "Copy Text" at bounding box center [942, 341] width 8 height 8
click at [46, 361] on link "Enrich Companies (start) POST" at bounding box center [85, 361] width 151 height 19
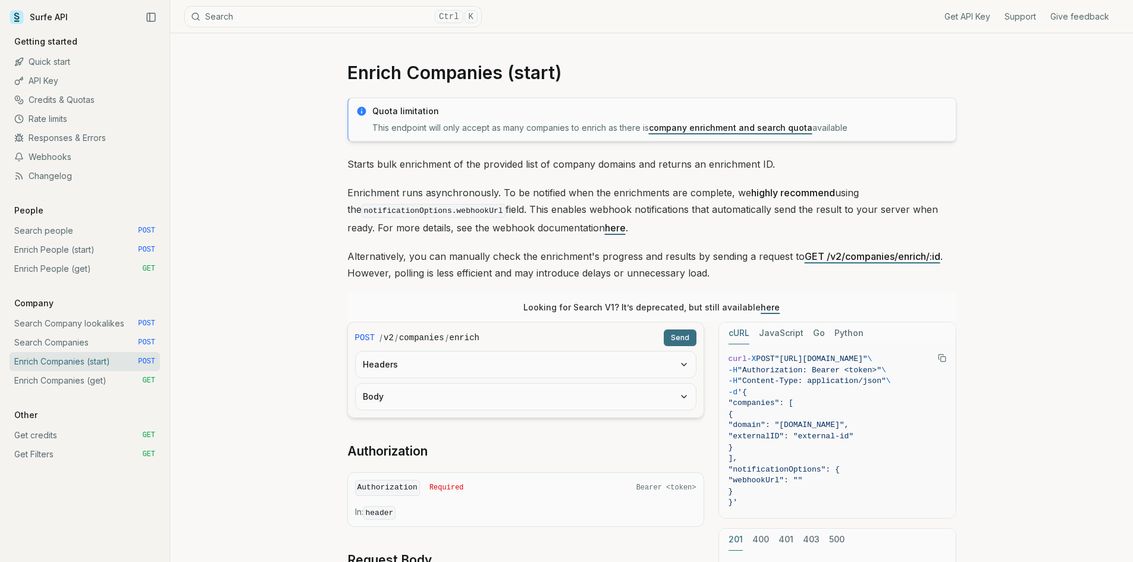
click at [850, 334] on button "Python" at bounding box center [849, 333] width 29 height 22
click at [948, 357] on button "Copy Text" at bounding box center [942, 358] width 18 height 18
click at [46, 387] on link "Enrich Companies (get) GET" at bounding box center [85, 380] width 151 height 19
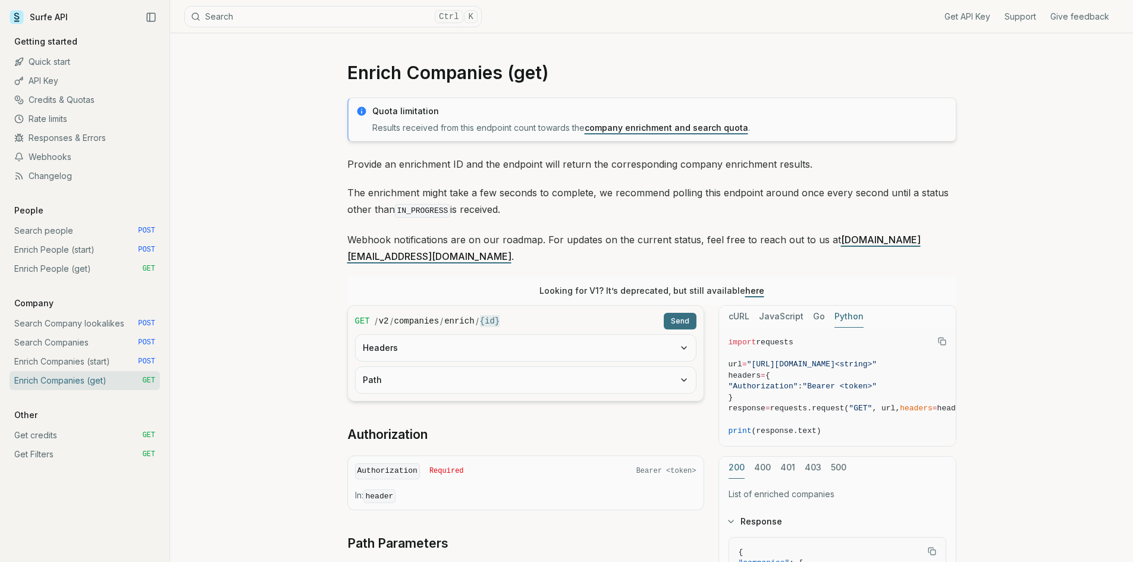
click at [853, 306] on button "Python" at bounding box center [849, 317] width 29 height 22
click at [943, 337] on icon "Copy Text" at bounding box center [942, 341] width 8 height 8
click at [57, 362] on link "Enrich Companies (start) POST" at bounding box center [85, 361] width 151 height 19
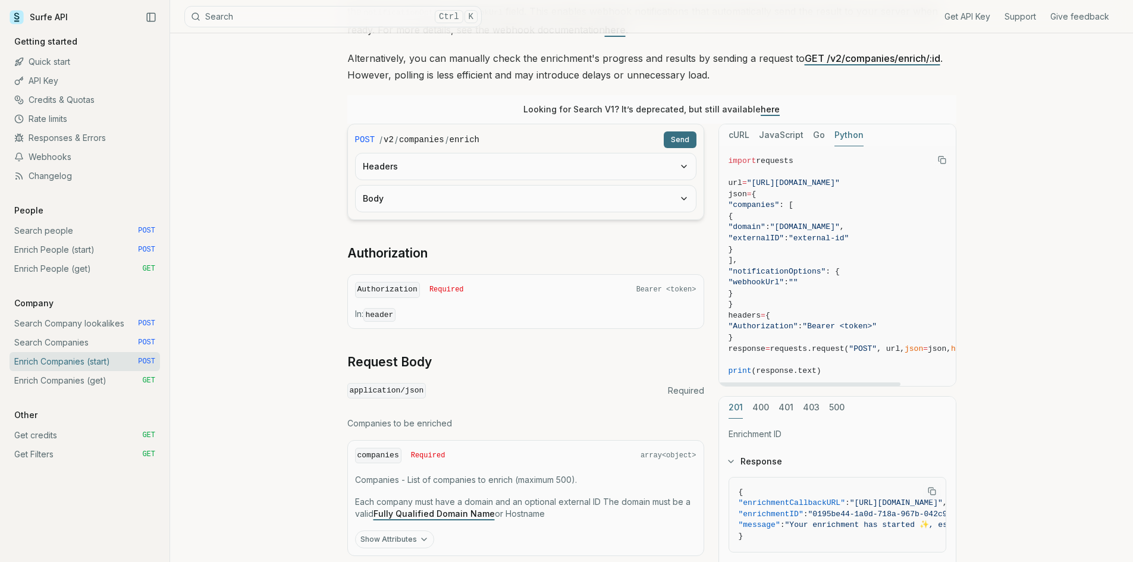
scroll to position [347, 0]
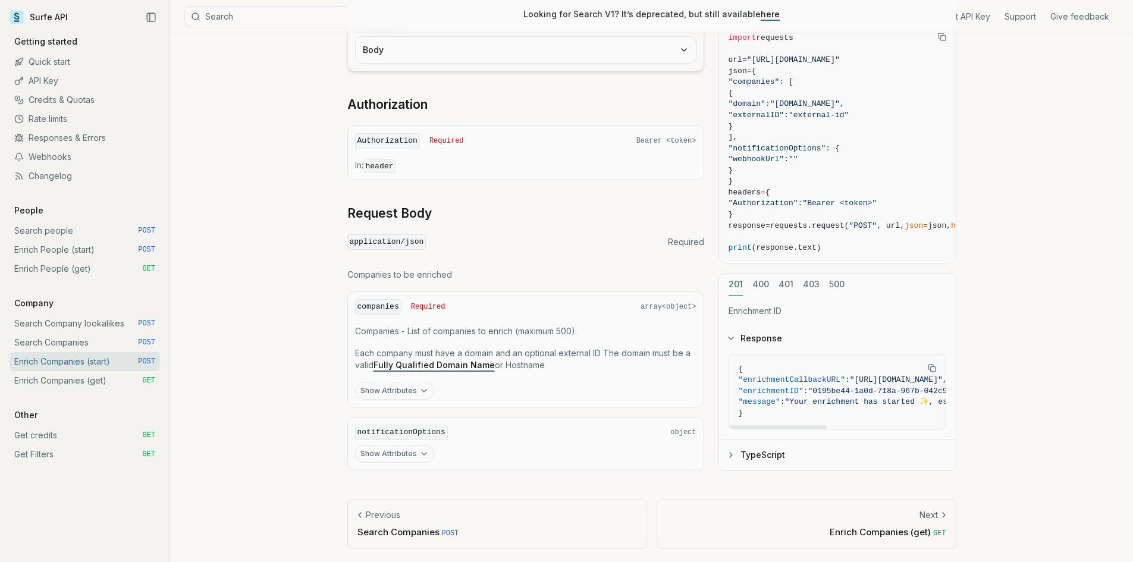
click at [778, 394] on span ""enrichmentID" : "0195be44-1a0d-718a-967b-042c9d17ffd7" ," at bounding box center [901, 391] width 325 height 11
click at [778, 394] on span ""enrichmentID"" at bounding box center [771, 391] width 65 height 9
click at [770, 389] on span ""enrichmentID"" at bounding box center [771, 391] width 65 height 9
copy span "enrichmentID"
